Goal: Information Seeking & Learning: Learn about a topic

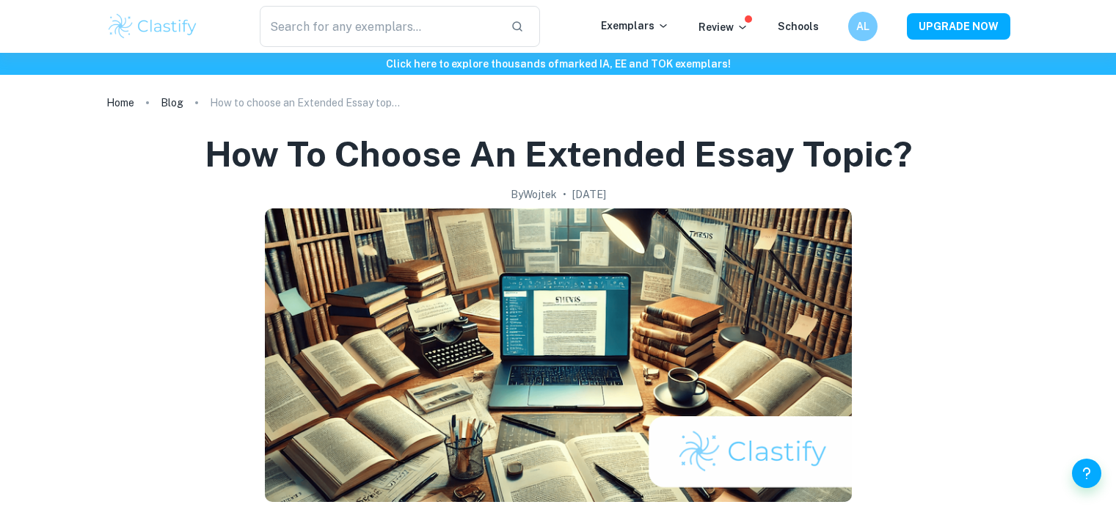
scroll to position [675, 0]
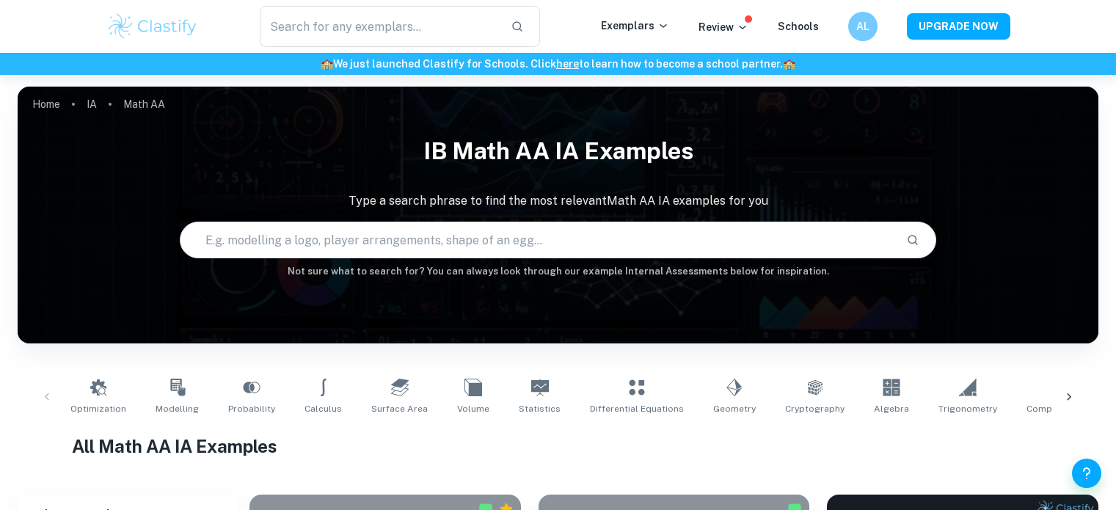
scroll to position [678, 0]
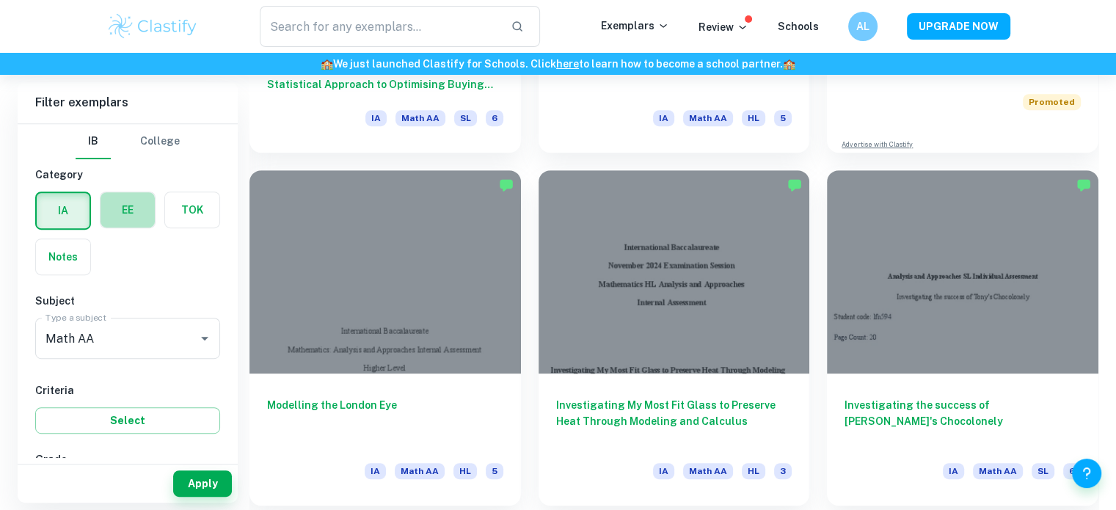
click at [131, 214] on label "button" at bounding box center [128, 209] width 54 height 35
click at [0, 0] on input "radio" at bounding box center [0, 0] width 0 height 0
click at [118, 324] on input "Math AA" at bounding box center [117, 338] width 150 height 28
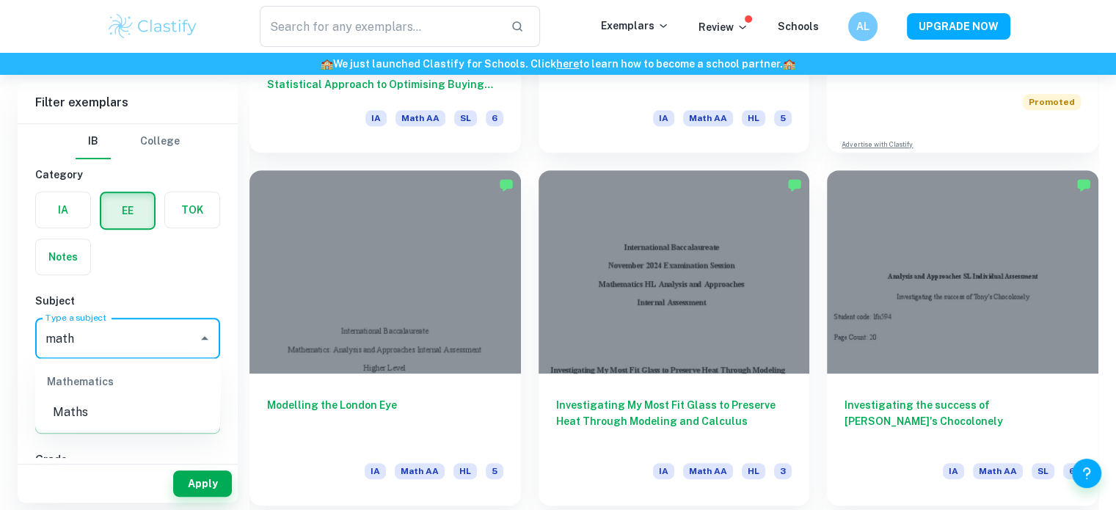
click at [106, 399] on div "Mathematics" at bounding box center [127, 381] width 185 height 35
click at [98, 410] on li "Maths" at bounding box center [127, 412] width 185 height 26
type input "Maths"
click at [217, 489] on button "Apply" at bounding box center [202, 484] width 59 height 26
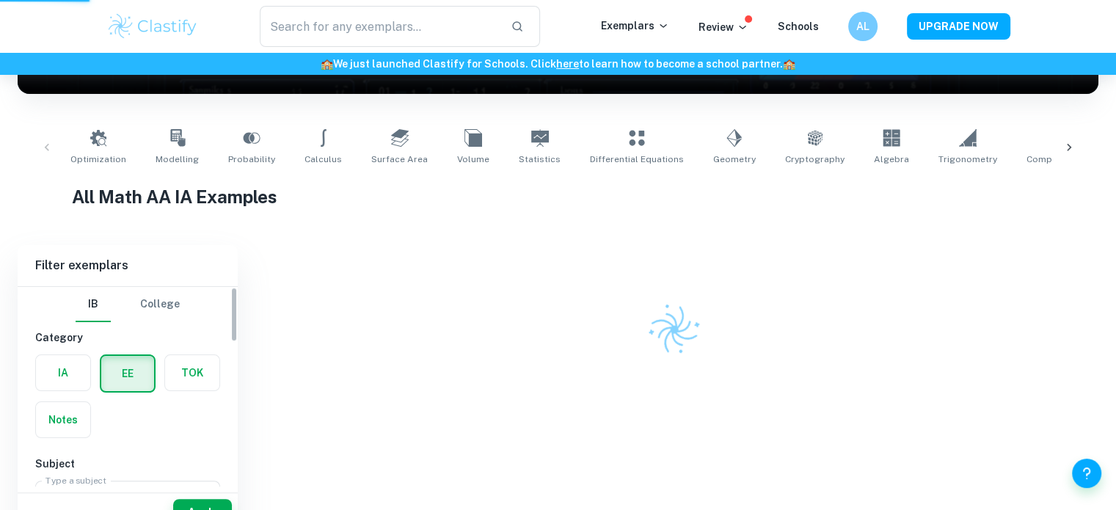
scroll to position [205, 0]
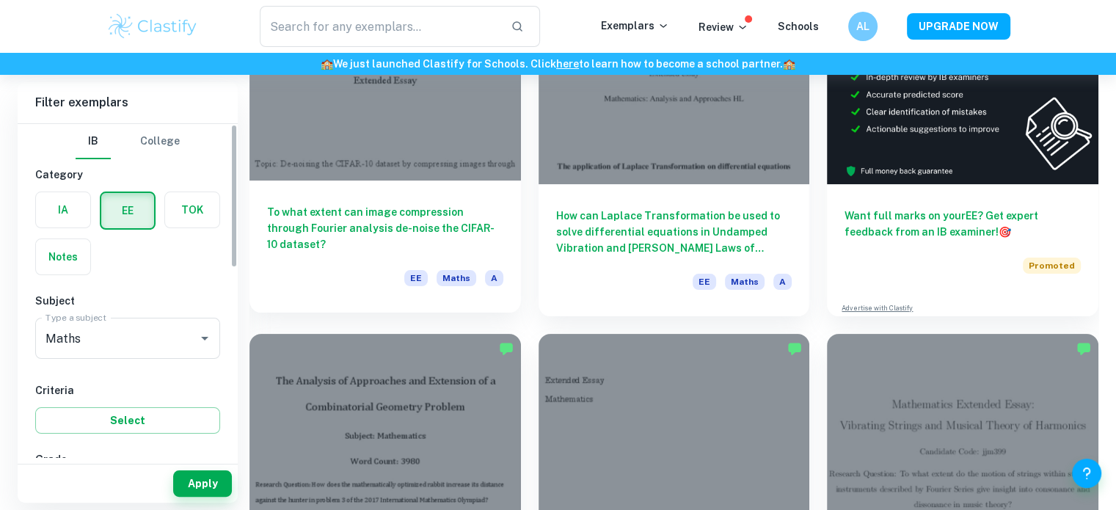
scroll to position [443, 0]
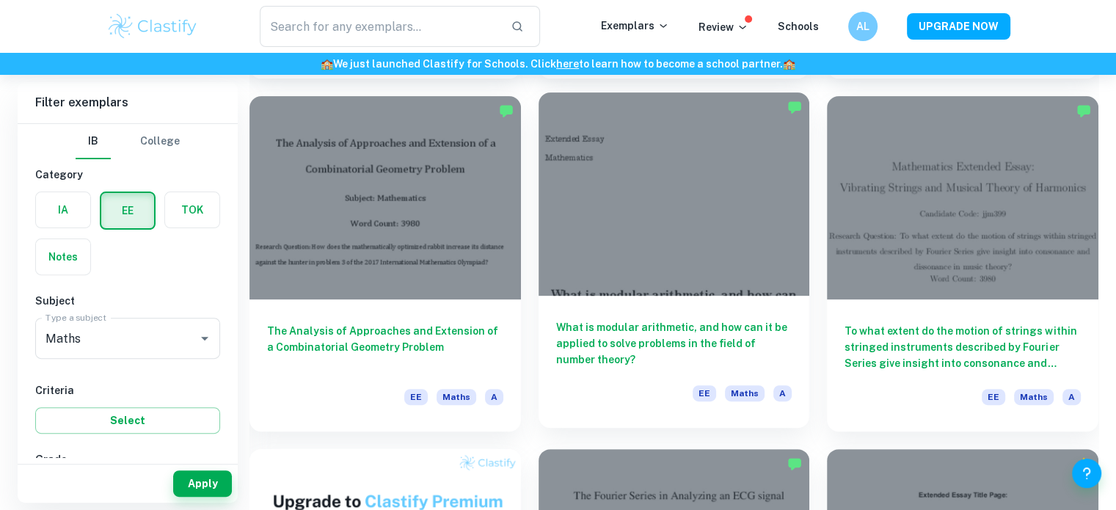
click at [649, 320] on h6 "What is modular arithmetic, and how can it be applied to solve problems in the …" at bounding box center [674, 343] width 236 height 48
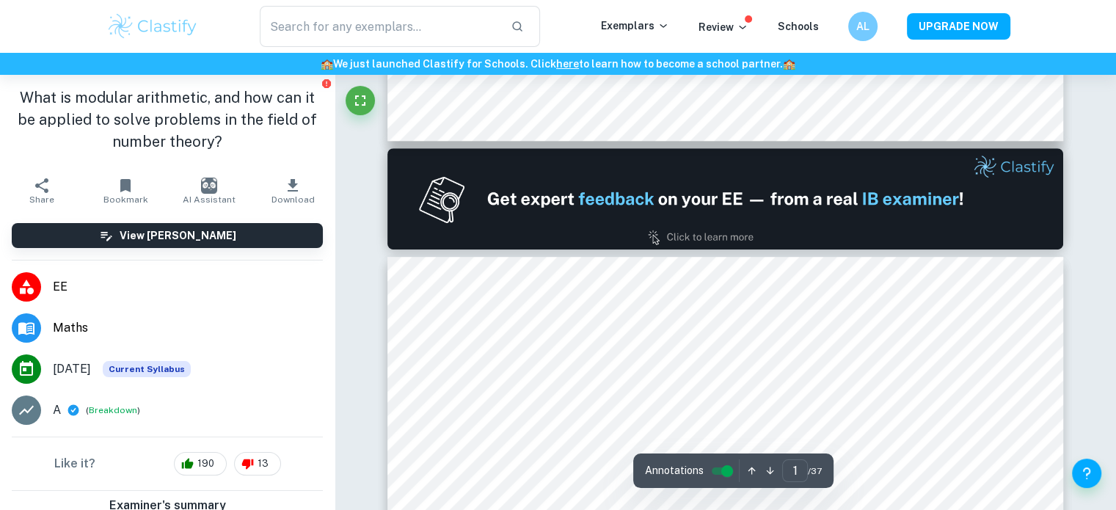
type input "2"
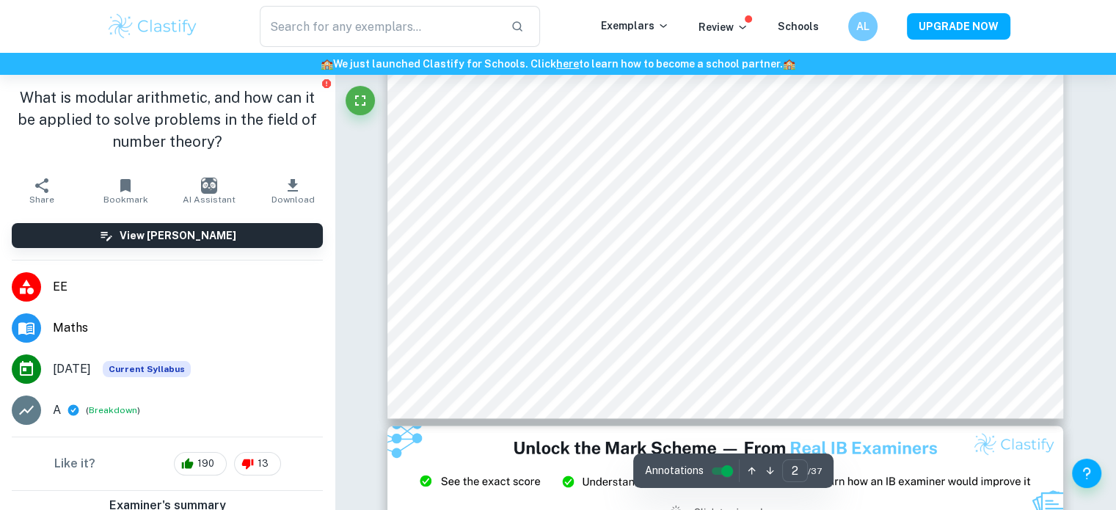
scroll to position [1702, 0]
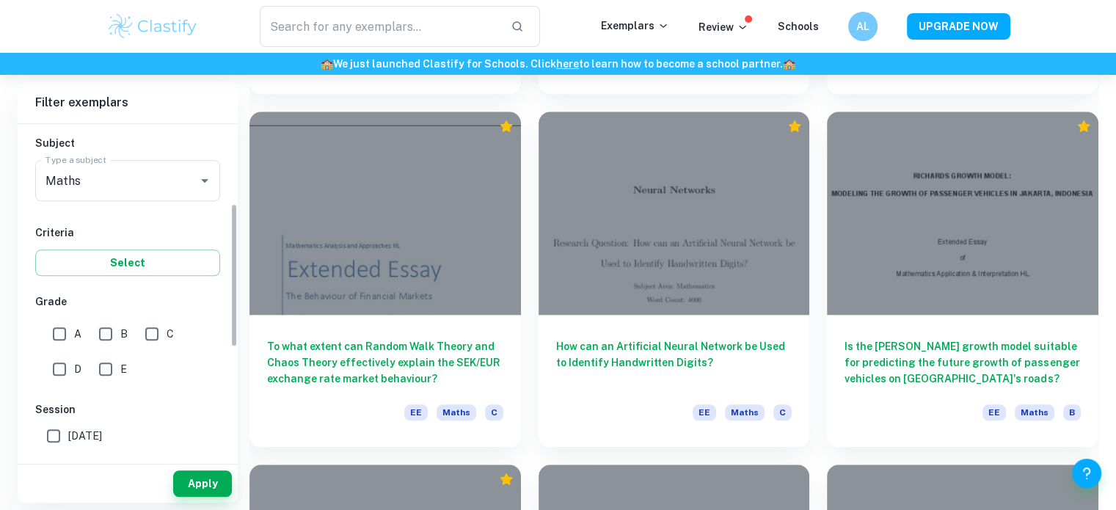
scroll to position [157, 0]
click at [59, 333] on input "A" at bounding box center [59, 334] width 29 height 29
checkbox input "true"
click at [96, 330] on input "B" at bounding box center [105, 334] width 29 height 29
checkbox input "true"
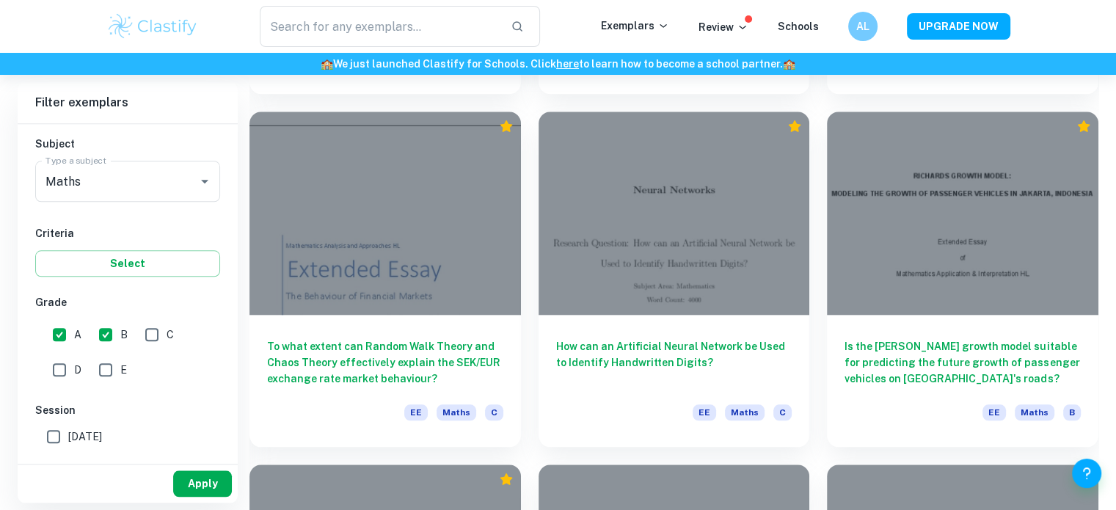
click at [200, 480] on button "Apply" at bounding box center [202, 484] width 59 height 26
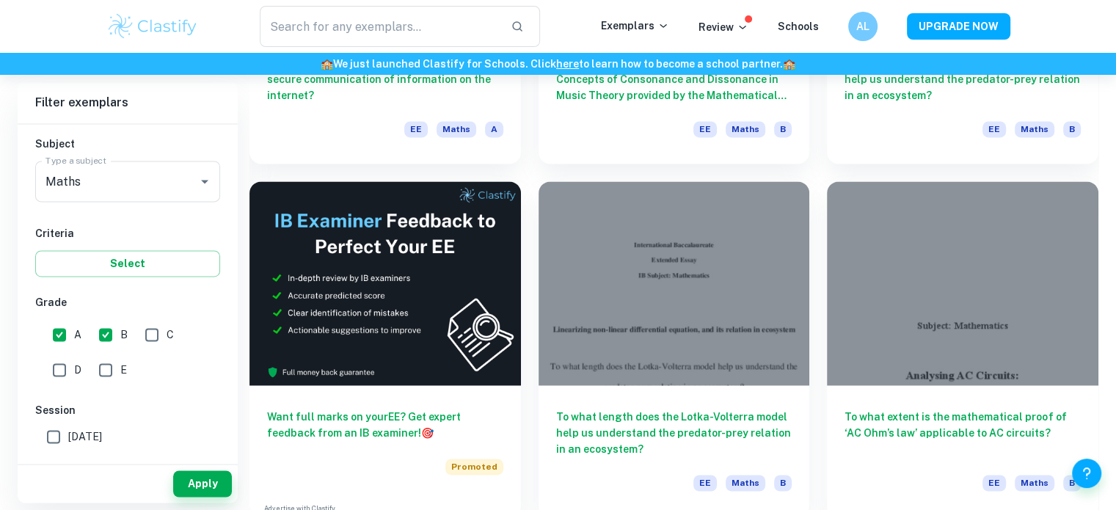
scroll to position [2125, 0]
